Goal: Check status: Check status

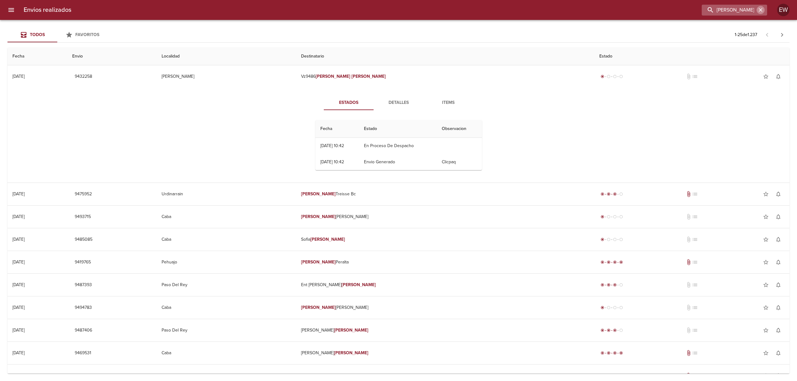
click at [758, 9] on icon "button" at bounding box center [760, 10] width 6 height 6
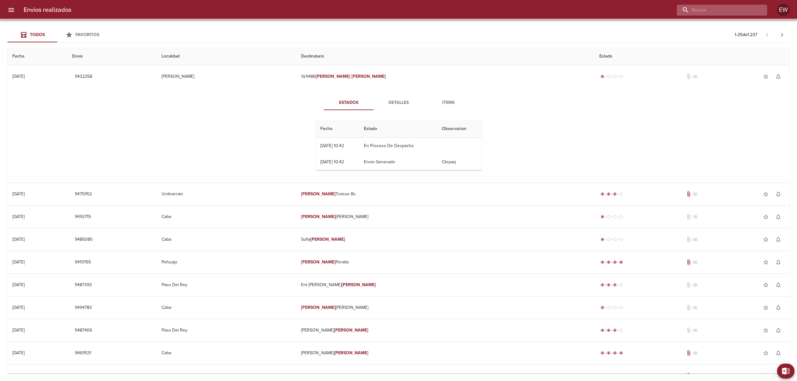
click at [751, 7] on input "buscar" at bounding box center [716, 10] width 80 height 11
paste input "[PERSON_NAME] ML"
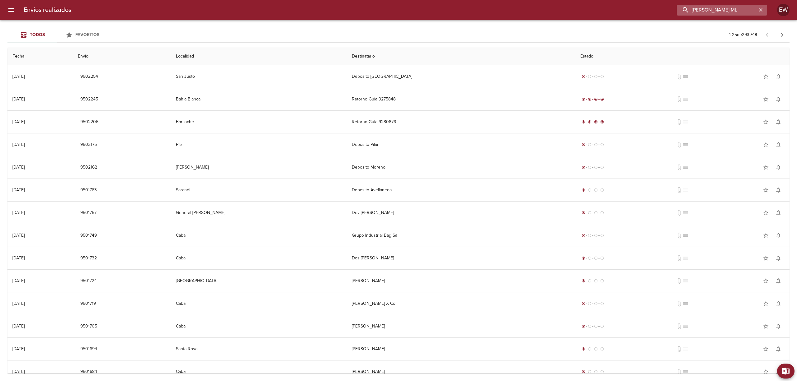
type input "[PERSON_NAME] ML"
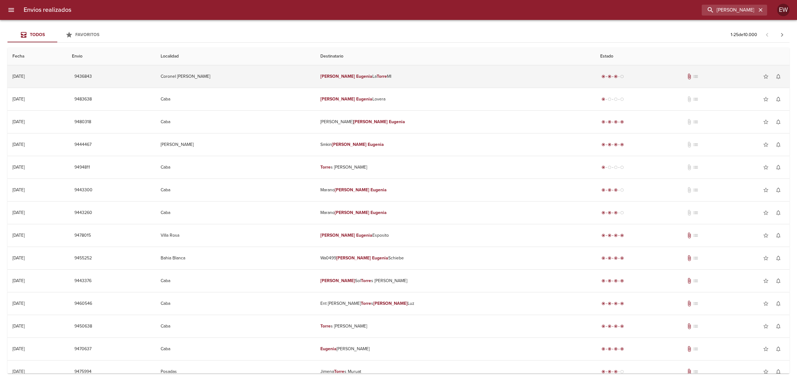
click at [476, 83] on td "[PERSON_NAME] Ml" at bounding box center [455, 76] width 280 height 22
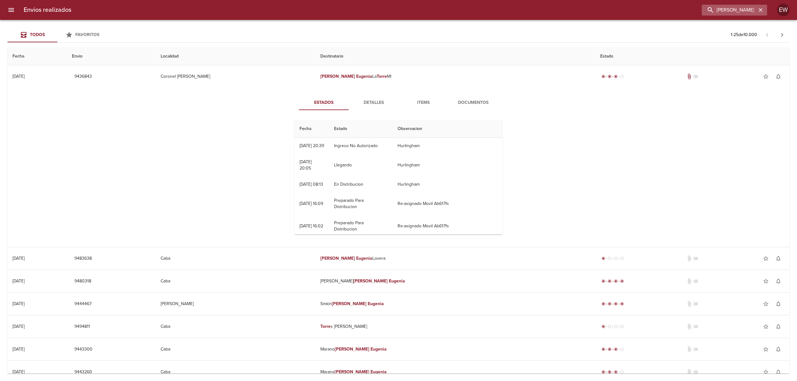
click at [758, 9] on icon "button" at bounding box center [760, 10] width 6 height 6
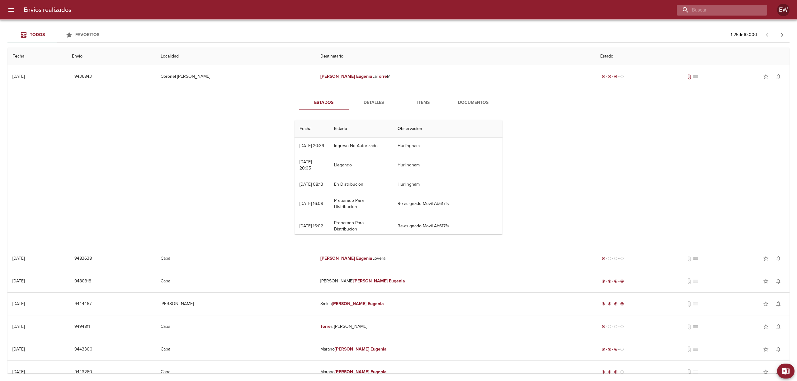
click at [744, 10] on input "buscar" at bounding box center [716, 10] width 80 height 11
paste input "[PERSON_NAME]"
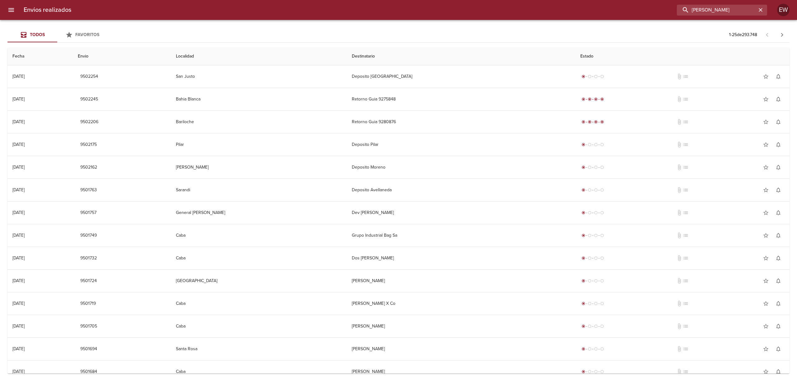
type input "[PERSON_NAME]"
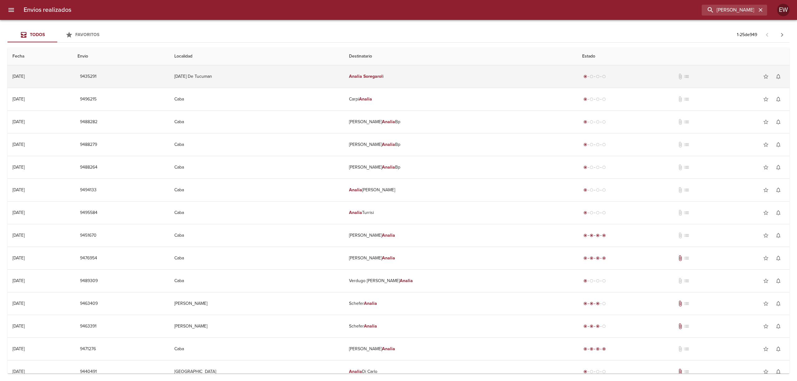
click at [431, 78] on td "[PERSON_NAME] i" at bounding box center [460, 76] width 233 height 22
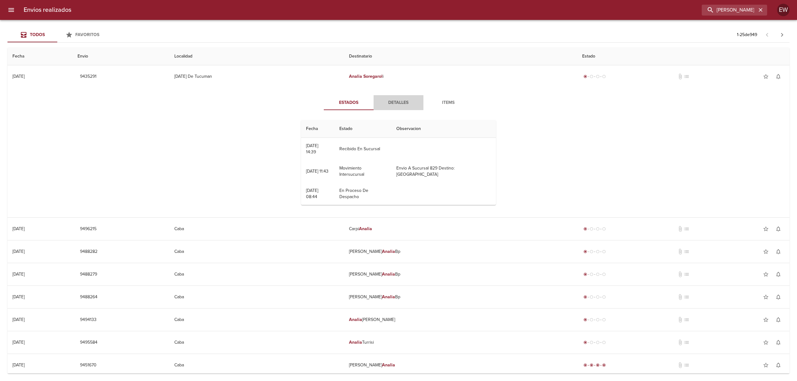
click at [397, 102] on span "Detalles" at bounding box center [398, 103] width 42 height 8
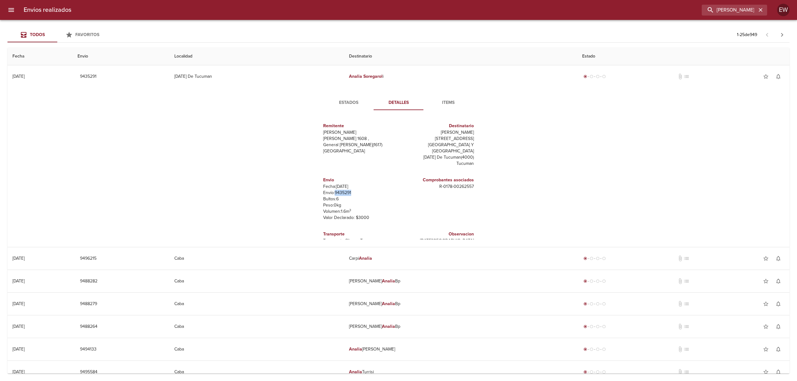
drag, startPoint x: 350, startPoint y: 194, endPoint x: 330, endPoint y: 191, distance: 20.3
click at [330, 191] on p "Envío: 9435291" at bounding box center [359, 193] width 73 height 6
copy p "9435291"
click at [346, 101] on span "Estados" at bounding box center [348, 103] width 42 height 8
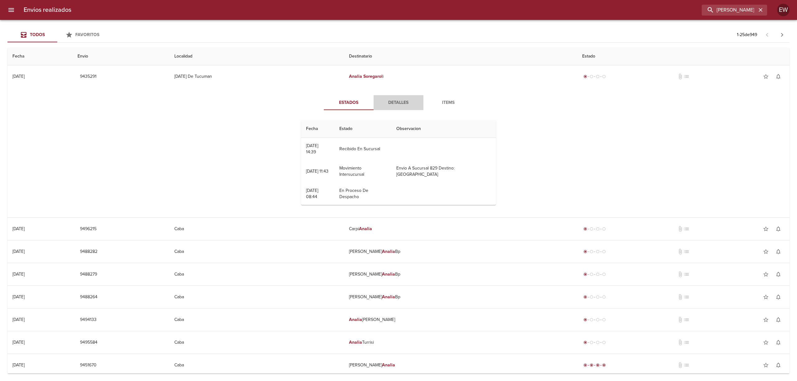
click at [384, 100] on span "Detalles" at bounding box center [398, 103] width 42 height 8
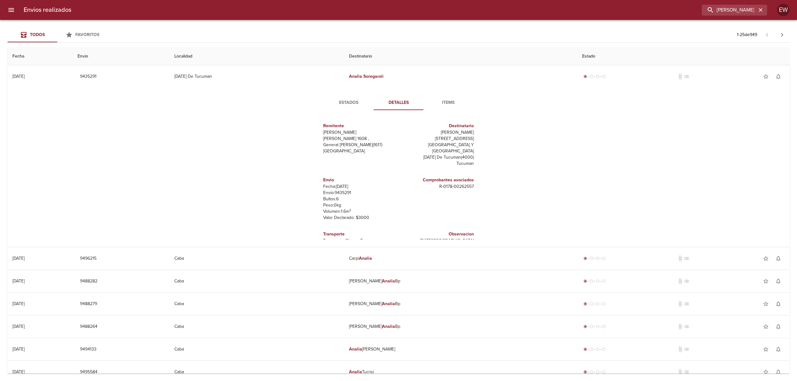
scroll to position [9, 0]
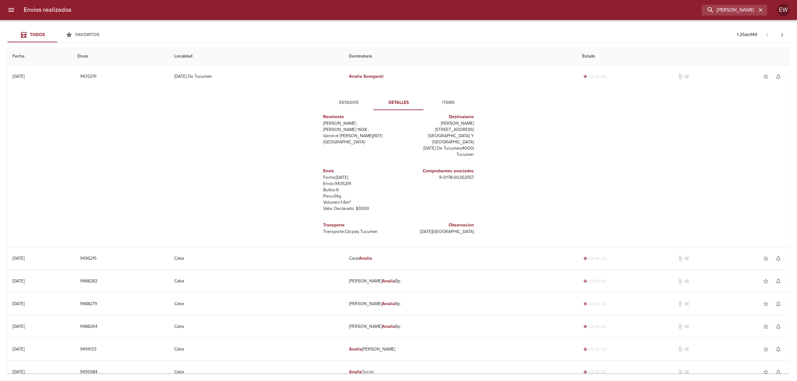
click at [350, 101] on span "Estados" at bounding box center [348, 103] width 42 height 8
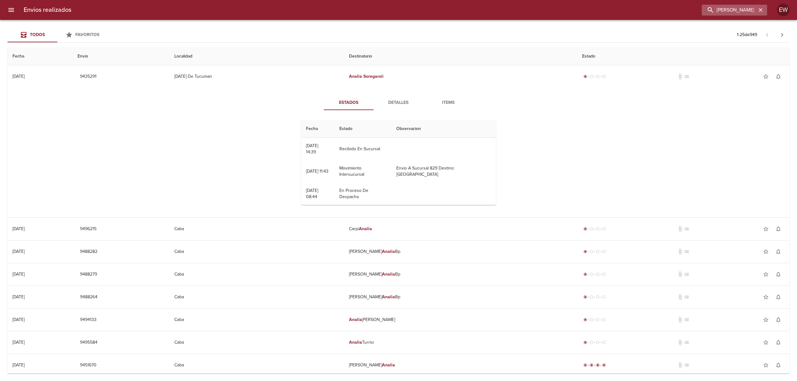
drag, startPoint x: 760, startPoint y: 9, endPoint x: 741, endPoint y: 7, distance: 19.1
click at [759, 8] on icon "button" at bounding box center [760, 10] width 6 height 6
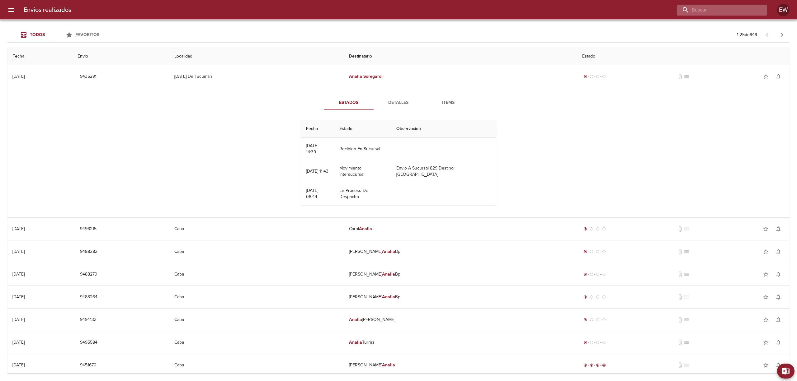
click at [740, 7] on input "buscar" at bounding box center [716, 10] width 80 height 11
paste input "[PERSON_NAME] ML"
type input "[PERSON_NAME] ML"
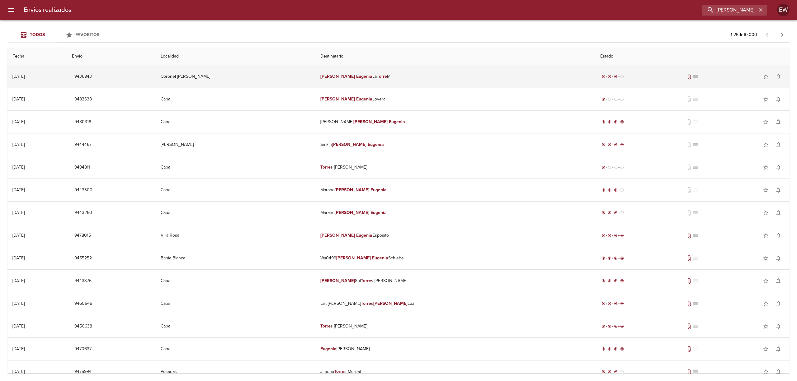
click at [357, 81] on td "[PERSON_NAME] Ml" at bounding box center [455, 76] width 280 height 22
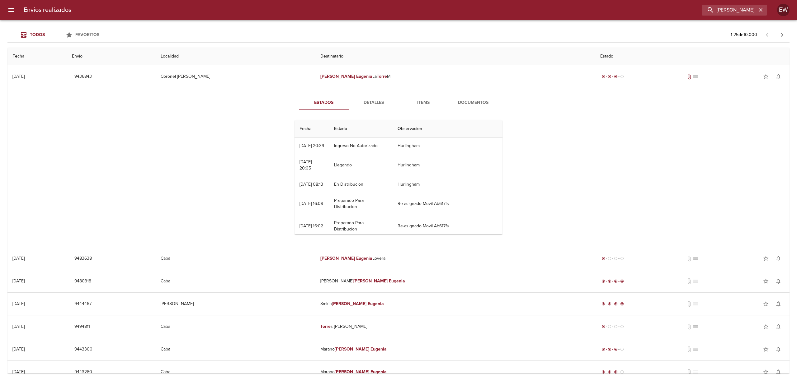
click at [373, 101] on span "Detalles" at bounding box center [373, 103] width 42 height 8
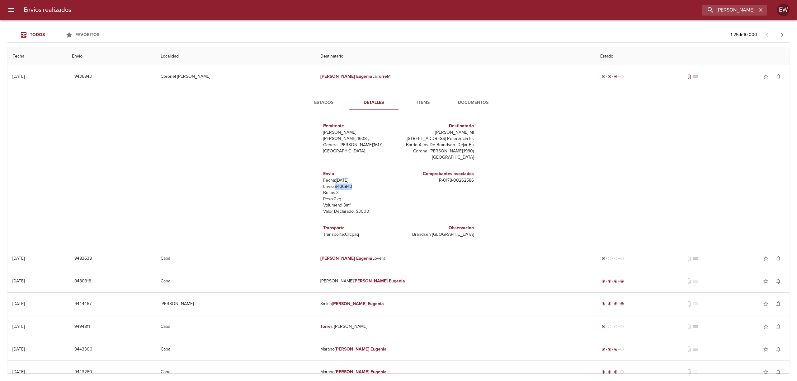
drag, startPoint x: 350, startPoint y: 193, endPoint x: 329, endPoint y: 192, distance: 20.5
click at [329, 190] on p "Envío: 9436843" at bounding box center [359, 187] width 73 height 6
copy p "9436843"
click at [759, 8] on icon "button" at bounding box center [760, 10] width 4 height 4
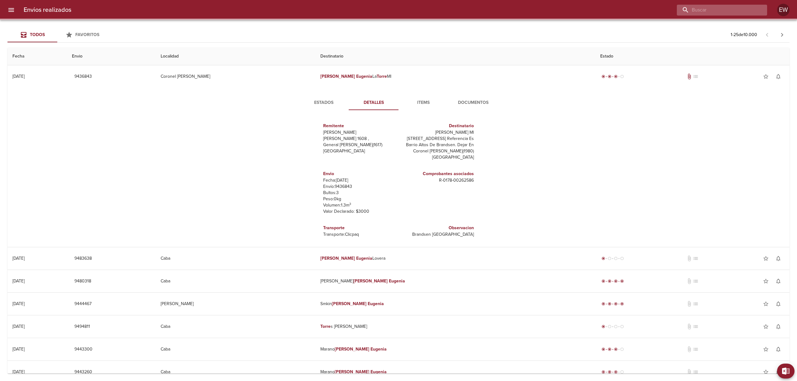
click at [751, 9] on input "buscar" at bounding box center [716, 10] width 80 height 11
paste input "[PERSON_NAME]"
type input "[PERSON_NAME]"
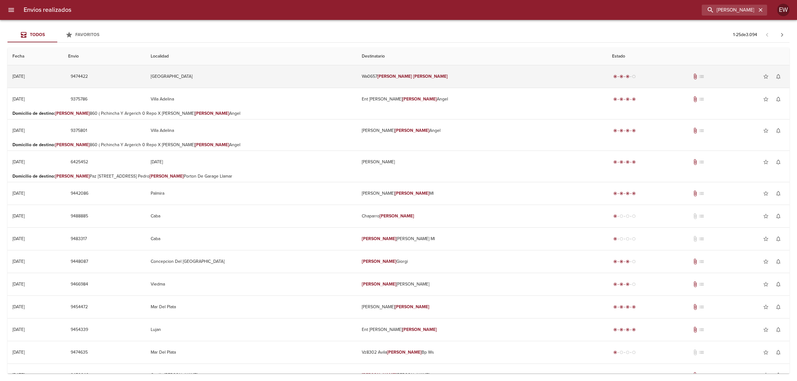
click at [446, 70] on td "Wa0657 [PERSON_NAME]" at bounding box center [482, 76] width 250 height 22
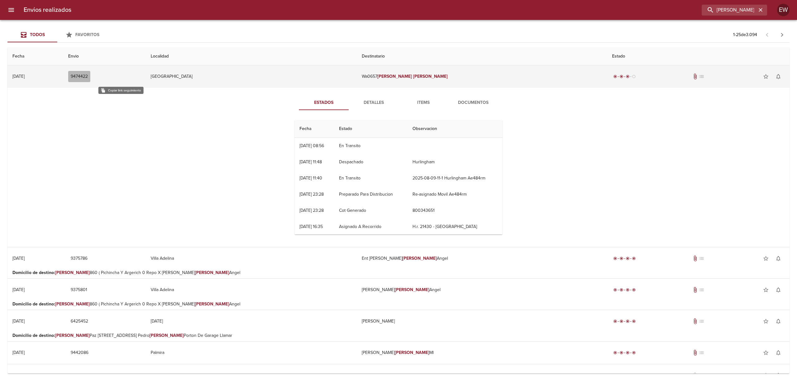
click at [88, 75] on span "9474422" at bounding box center [79, 77] width 17 height 8
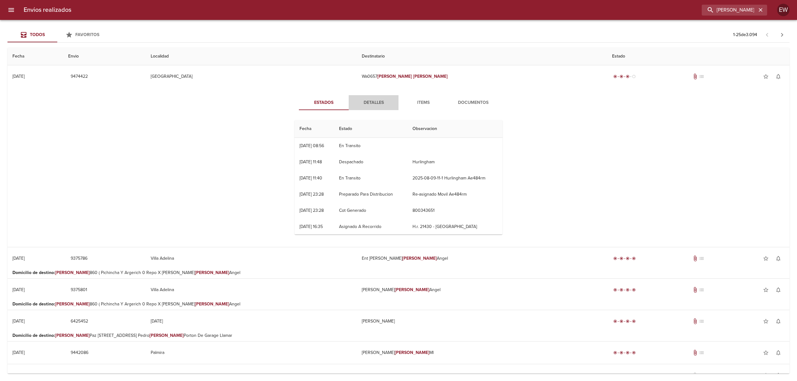
click at [364, 100] on span "Detalles" at bounding box center [373, 103] width 42 height 8
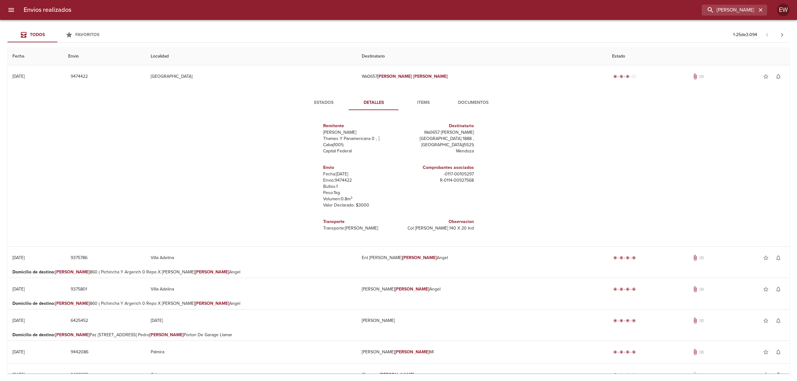
click at [319, 100] on span "Estados" at bounding box center [323, 103] width 42 height 8
